Goal: Information Seeking & Learning: Understand process/instructions

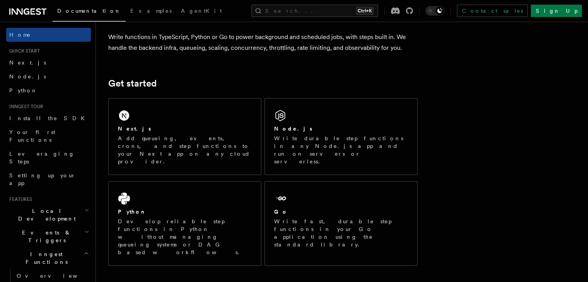
scroll to position [77, 0]
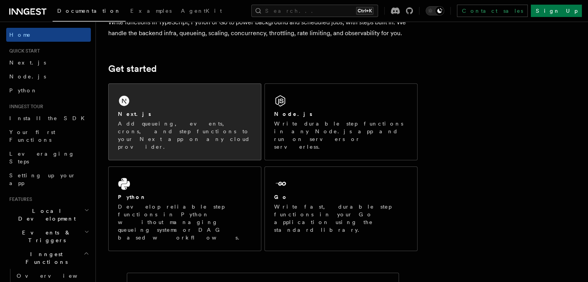
click at [219, 115] on div "Next.js" at bounding box center [185, 114] width 134 height 8
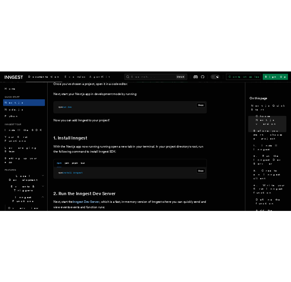
scroll to position [387, 0]
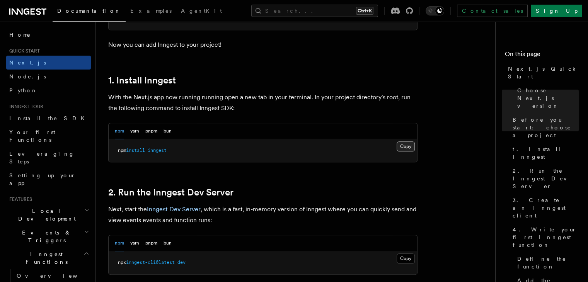
click at [406, 147] on button "Copy Copied" at bounding box center [406, 147] width 18 height 10
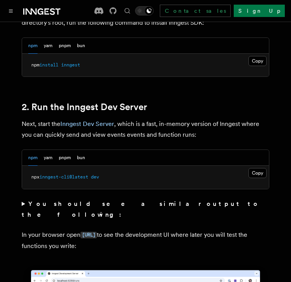
scroll to position [503, 0]
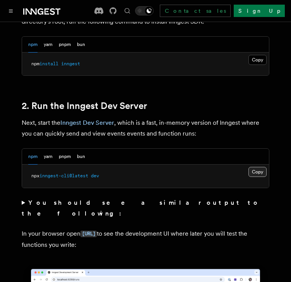
click at [256, 167] on button "Copy Copied" at bounding box center [257, 172] width 18 height 10
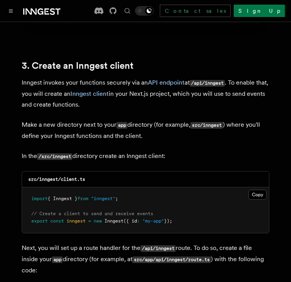
scroll to position [890, 0]
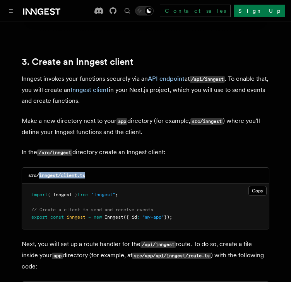
drag, startPoint x: 39, startPoint y: 154, endPoint x: 91, endPoint y: 150, distance: 52.0
click at [91, 168] on div "src/inngest/client.ts" at bounding box center [145, 176] width 247 height 16
copy code "inngest/client.ts"
click at [252, 186] on button "Copy Copied" at bounding box center [257, 191] width 18 height 10
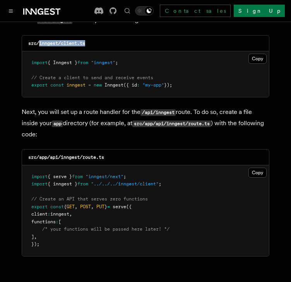
scroll to position [1044, 0]
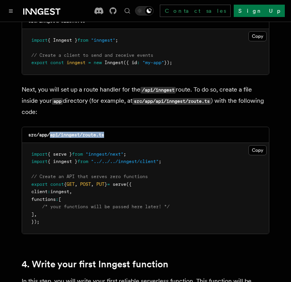
drag, startPoint x: 51, startPoint y: 115, endPoint x: 105, endPoint y: 114, distance: 54.5
click at [104, 132] on code "src/app/api/inngest/route.ts" at bounding box center [66, 134] width 76 height 5
copy code "api/inngest/route.ts"
click at [260, 145] on button "Copy Copied" at bounding box center [257, 150] width 18 height 10
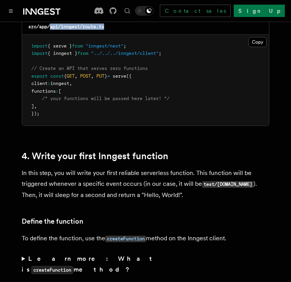
scroll to position [1161, 0]
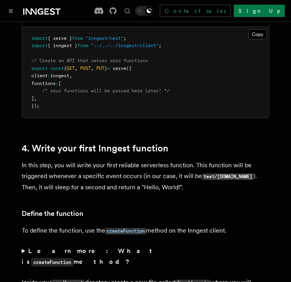
click at [132, 209] on h3 "Define the function" at bounding box center [146, 214] width 248 height 11
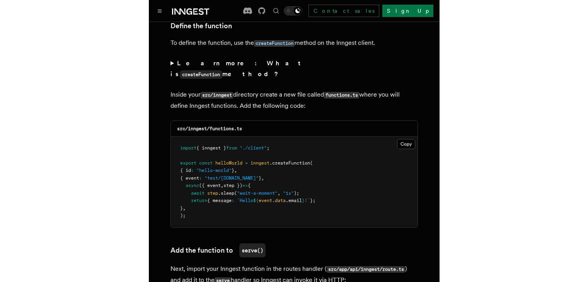
scroll to position [1354, 0]
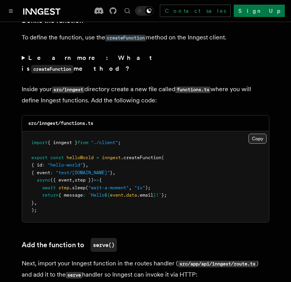
click at [262, 134] on button "Copy Copied" at bounding box center [257, 139] width 18 height 10
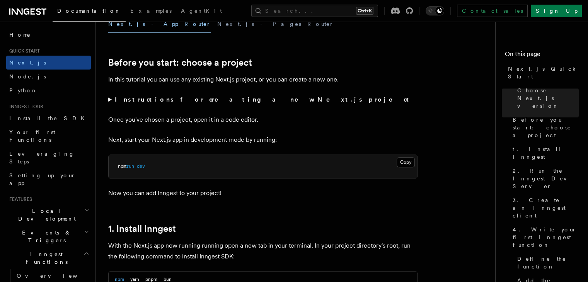
scroll to position [116, 0]
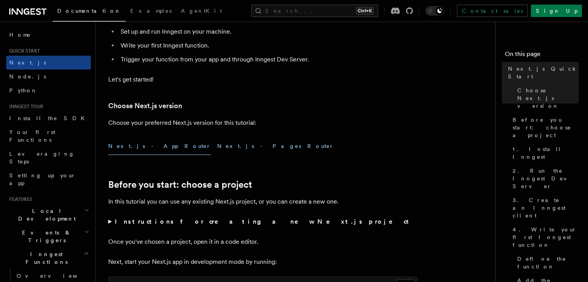
click at [217, 146] on button "Next.js - Pages Router" at bounding box center [275, 146] width 117 height 17
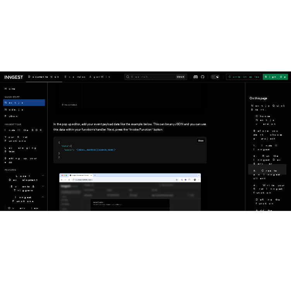
scroll to position [2050, 0]
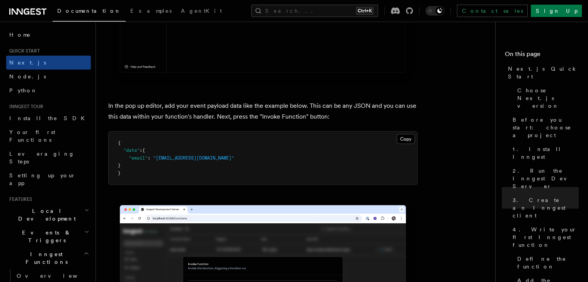
drag, startPoint x: 124, startPoint y: 153, endPoint x: 127, endPoint y: 166, distance: 14.0
click at [127, 166] on pre "{ "data" : { "email" : "[EMAIL_ADDRESS][DOMAIN_NAME]" } }" at bounding box center [263, 158] width 309 height 53
copy code ""data" : { "email" : "[EMAIL_ADDRESS][DOMAIN_NAME]" }"
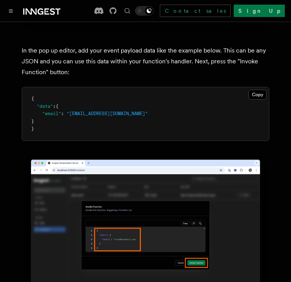
click at [186, 103] on pre "{ "data" : { "email" : "[EMAIL_ADDRESS][DOMAIN_NAME]" } }" at bounding box center [145, 113] width 247 height 53
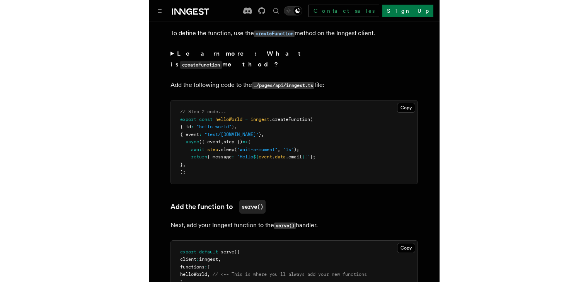
scroll to position [1238, 0]
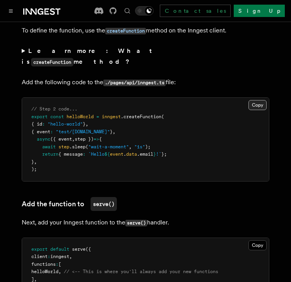
click at [261, 100] on button "Copy Copied" at bounding box center [257, 105] width 18 height 10
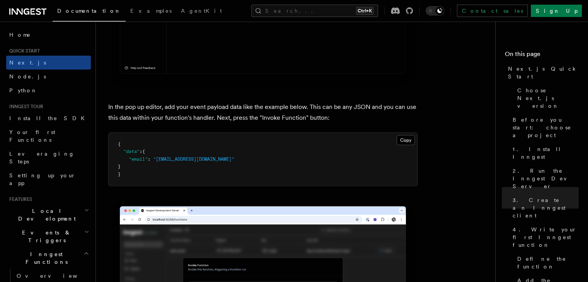
scroll to position [2050, 0]
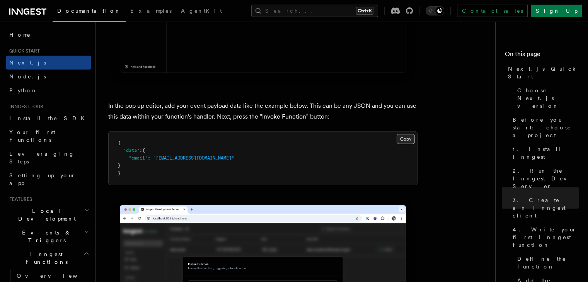
click at [405, 142] on button "Copy Copied" at bounding box center [406, 139] width 18 height 10
click at [408, 142] on button "Copy Copied" at bounding box center [406, 139] width 18 height 10
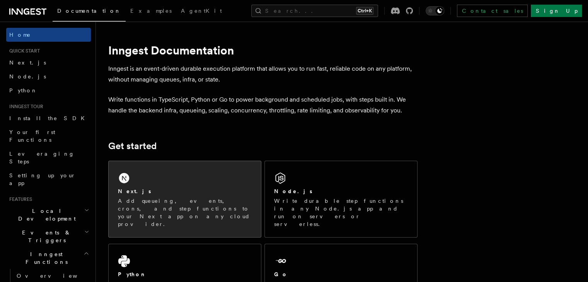
click at [181, 199] on p "Add queueing, events, crons, and step functions to your Next app on any cloud p…" at bounding box center [185, 212] width 134 height 31
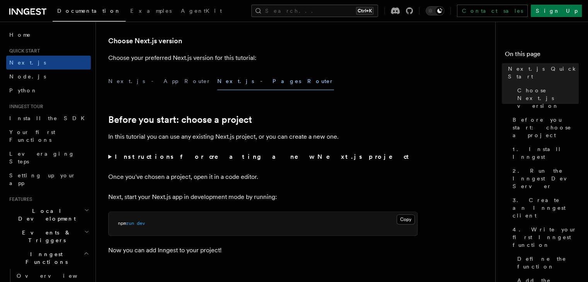
scroll to position [193, 0]
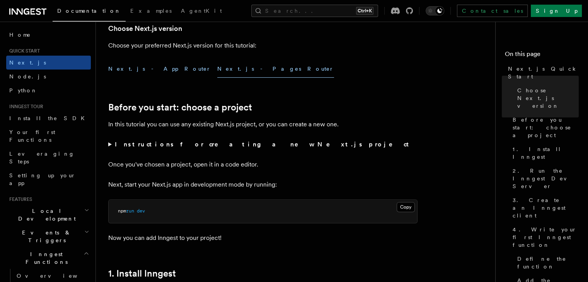
click at [130, 70] on button "Next.js - App Router" at bounding box center [159, 68] width 103 height 17
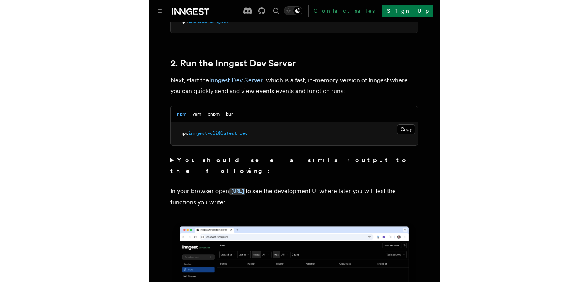
scroll to position [542, 0]
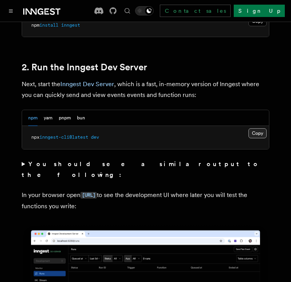
click at [257, 128] on button "Copy Copied" at bounding box center [257, 133] width 18 height 10
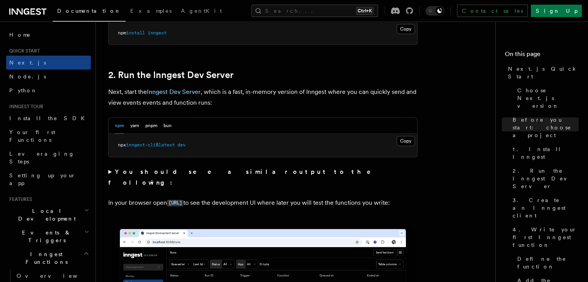
scroll to position [503, 0]
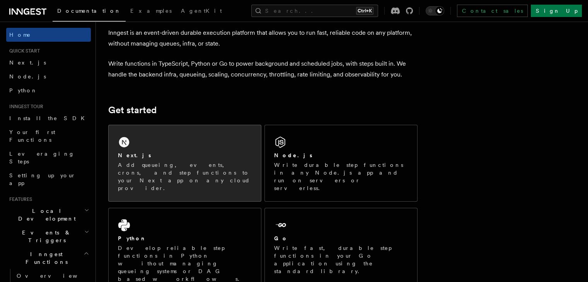
scroll to position [39, 0]
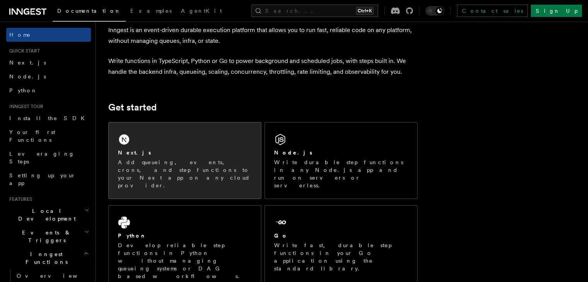
click at [212, 134] on div "Next.js Add queueing, events, crons, and step functions to your Next app on any…" at bounding box center [185, 161] width 152 height 76
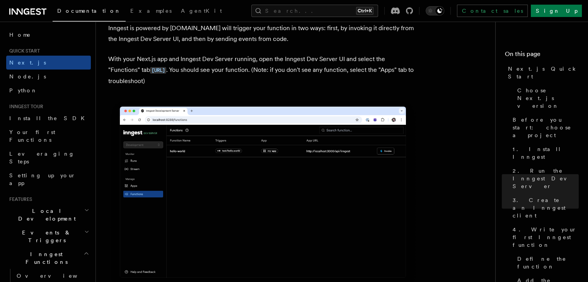
scroll to position [1857, 0]
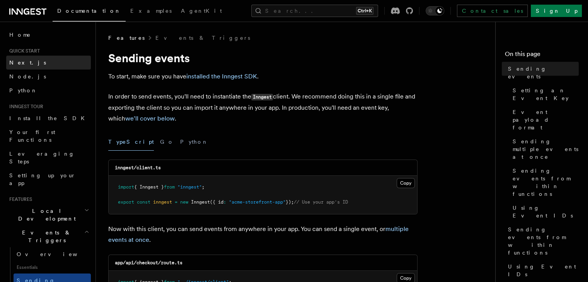
click at [36, 64] on link "Next.js" at bounding box center [48, 63] width 85 height 14
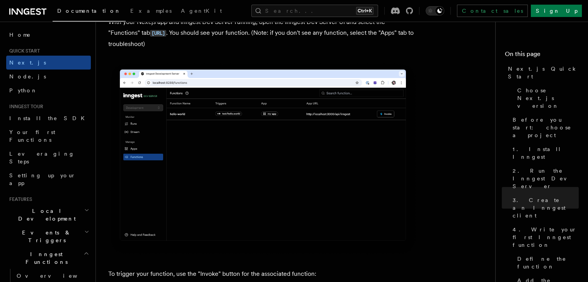
scroll to position [1857, 0]
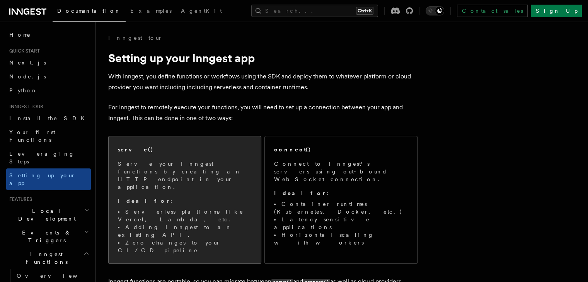
click at [243, 158] on div "serve() Serve your Inngest functions by creating an HTTP endpoint in your appli…" at bounding box center [185, 200] width 134 height 109
